Goal: Information Seeking & Learning: Check status

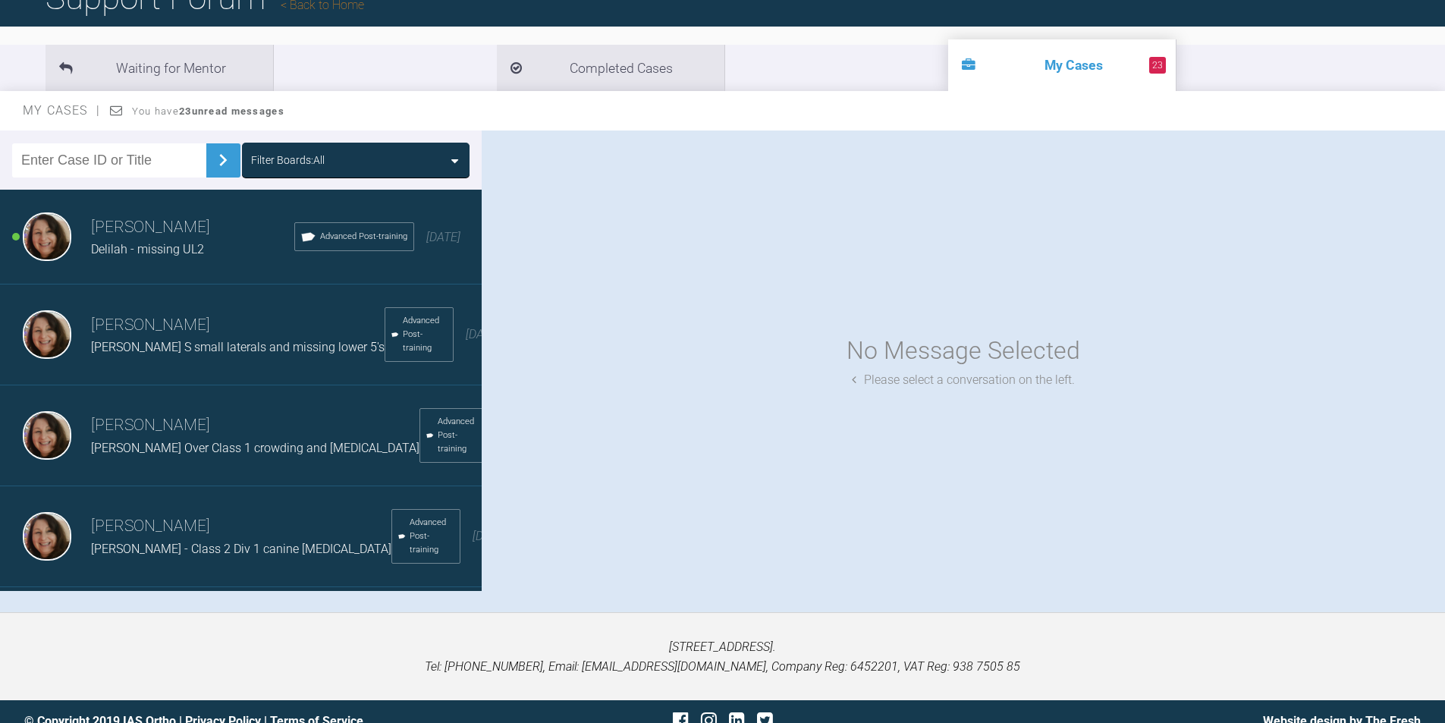
scroll to position [143, 0]
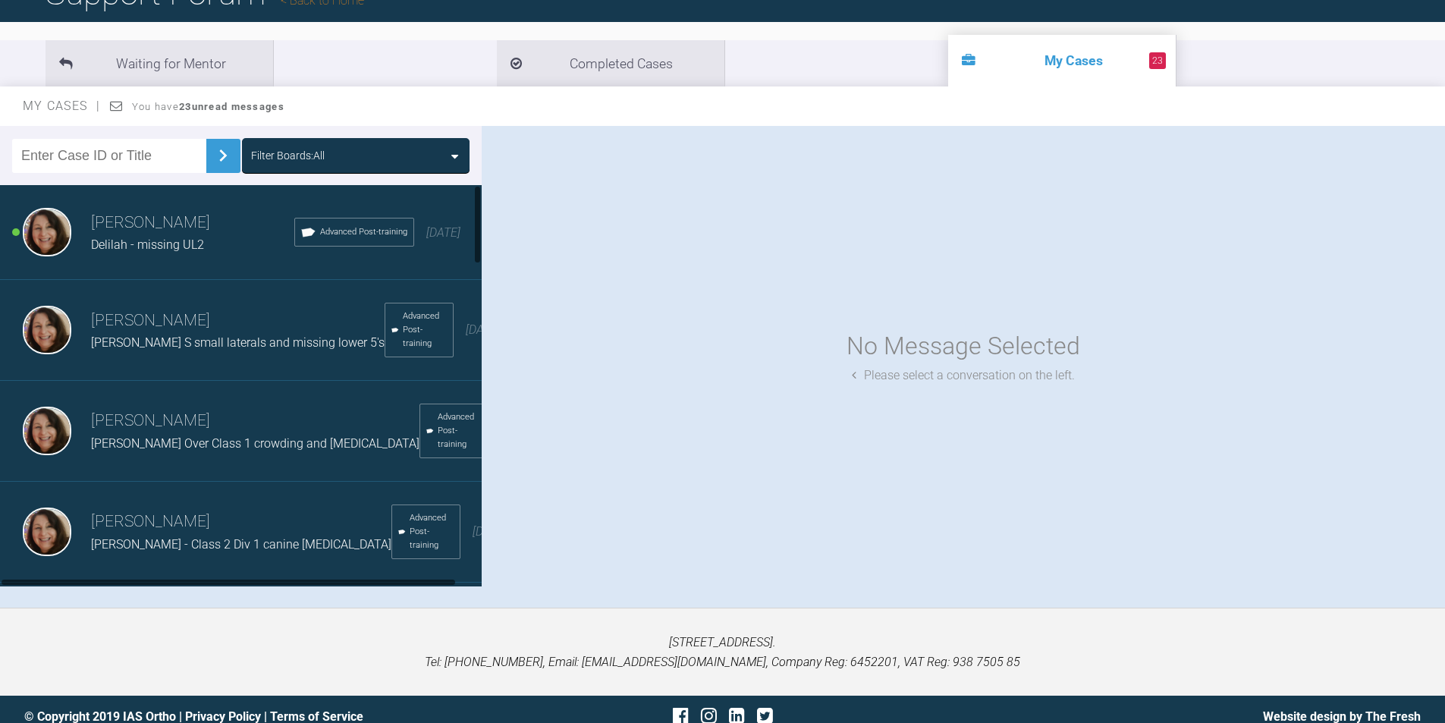
click at [150, 158] on input "text" at bounding box center [109, 156] width 194 height 34
type input "jemma"
click at [212, 146] on img at bounding box center [223, 155] width 24 height 24
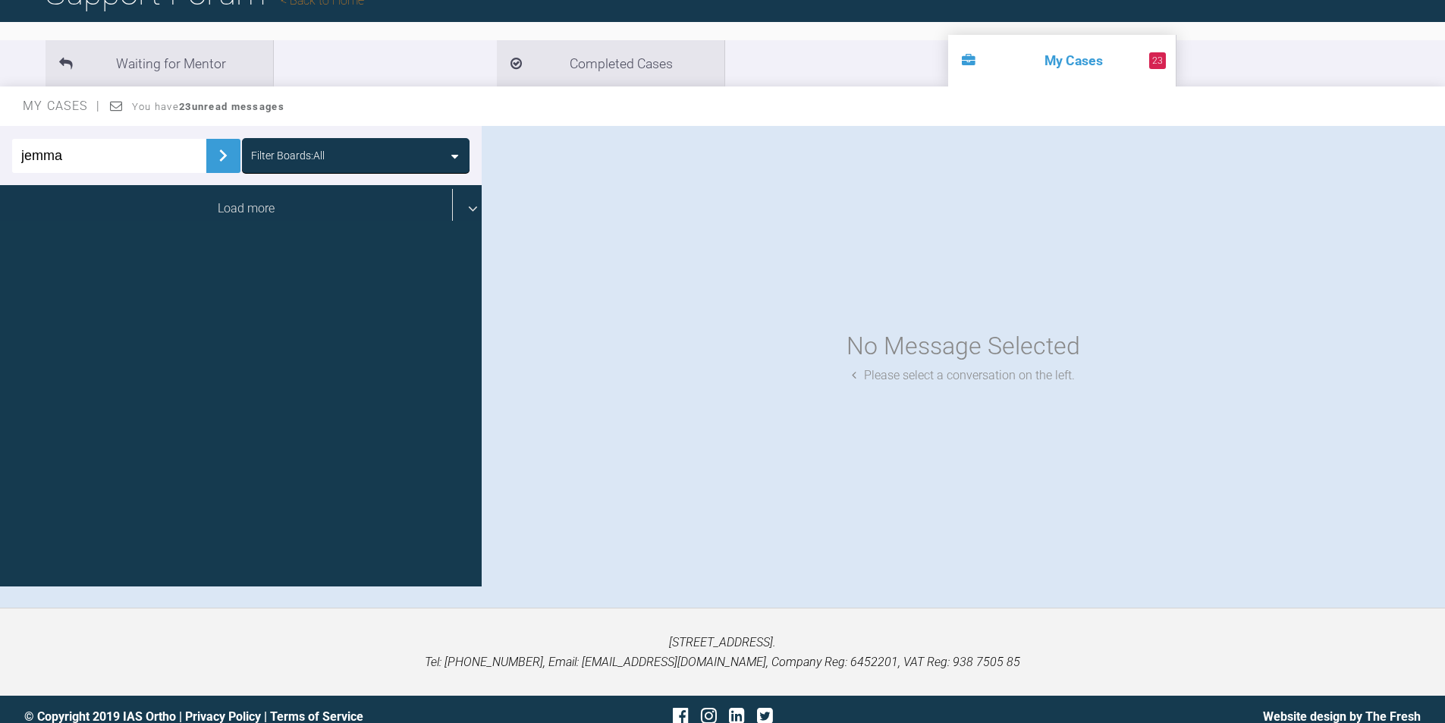
click at [259, 208] on div "Load more" at bounding box center [246, 208] width 493 height 47
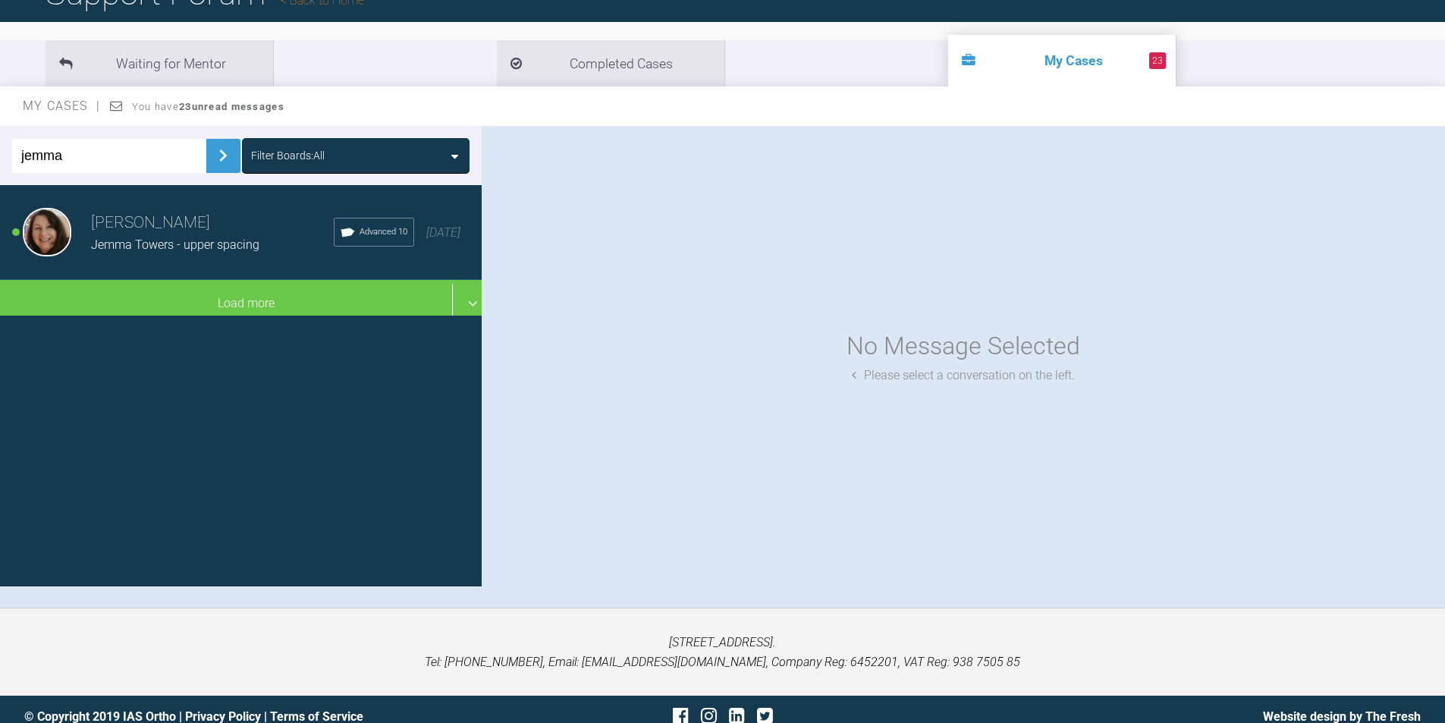
click at [127, 237] on div "Jemma Towers - upper spacing" at bounding box center [212, 245] width 243 height 20
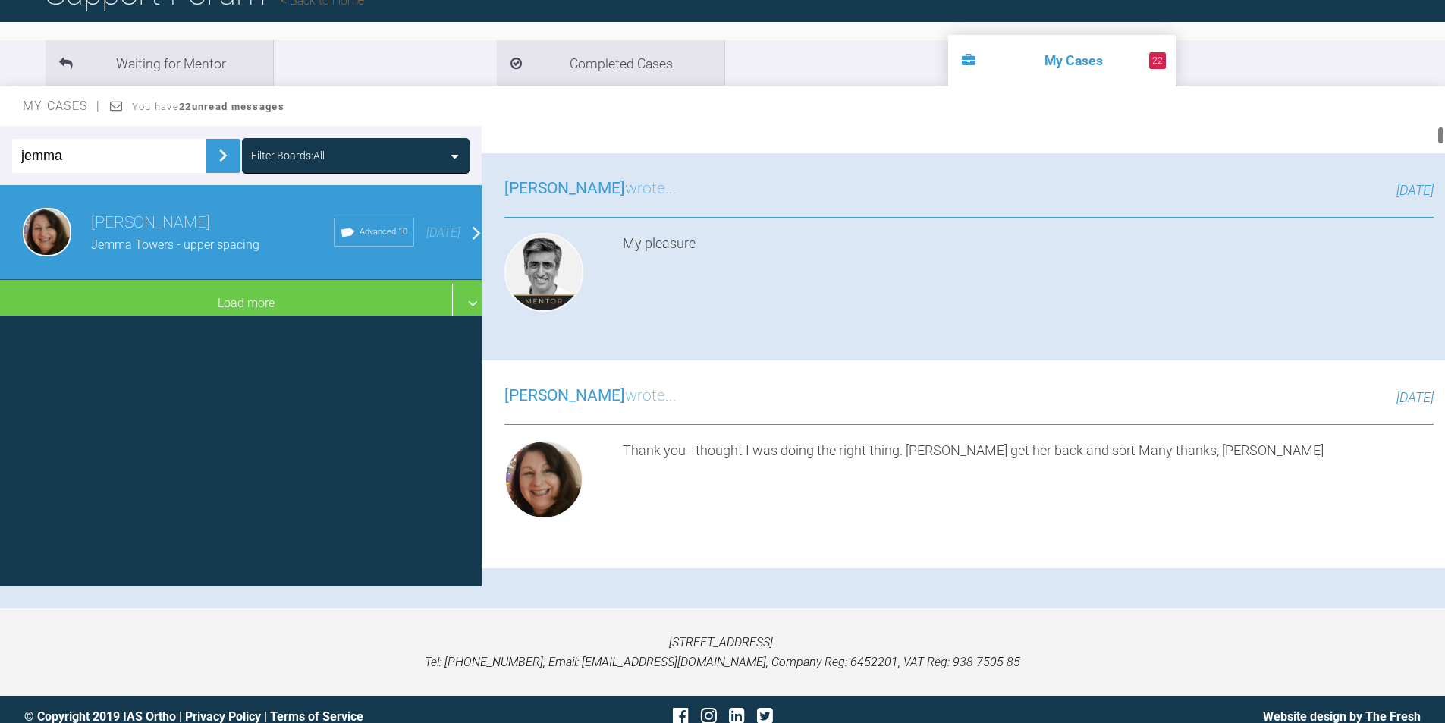
scroll to position [0, 0]
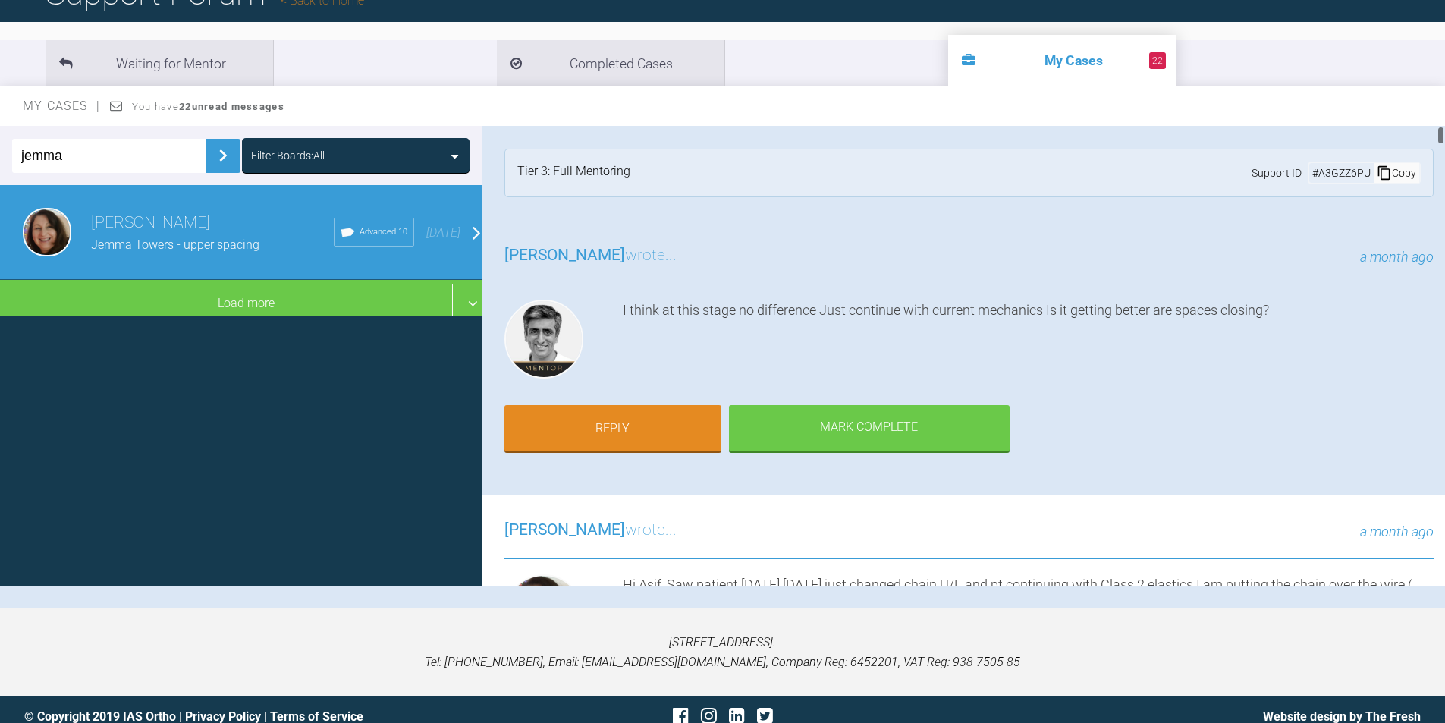
drag, startPoint x: 1441, startPoint y: 136, endPoint x: 1417, endPoint y: 80, distance: 60.4
click at [1417, 80] on div "Waiting for Mentor Completed Cases 22 My Cases My Cases You have 22 unread mess…" at bounding box center [722, 319] width 1445 height 578
